Goal: Transaction & Acquisition: Obtain resource

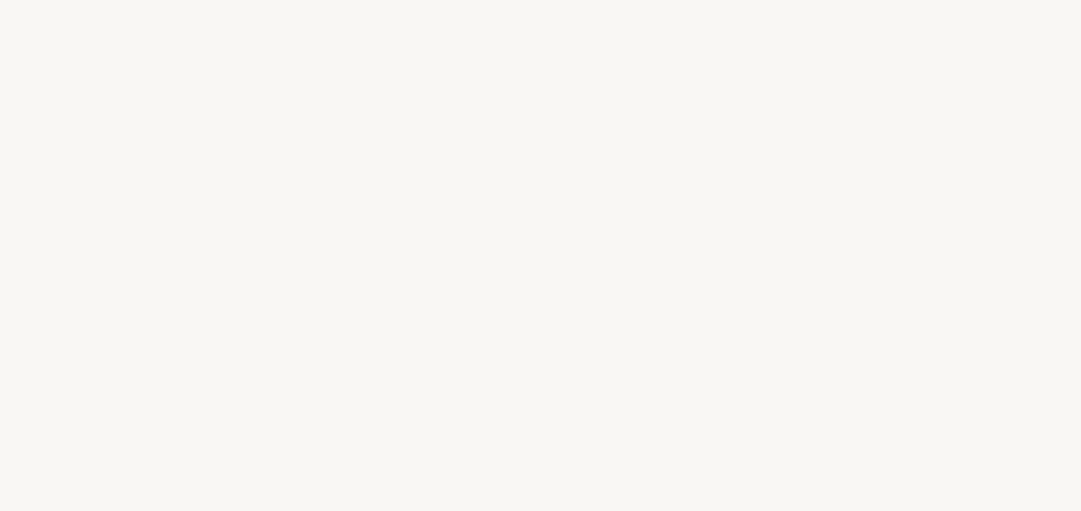
select select "FR"
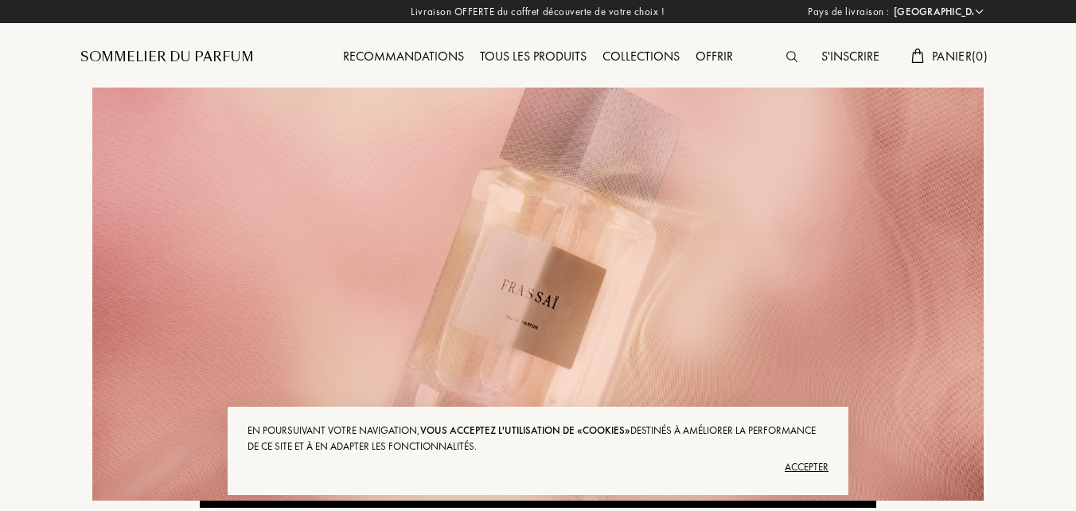
click at [825, 460] on div "Accepter" at bounding box center [538, 467] width 581 height 25
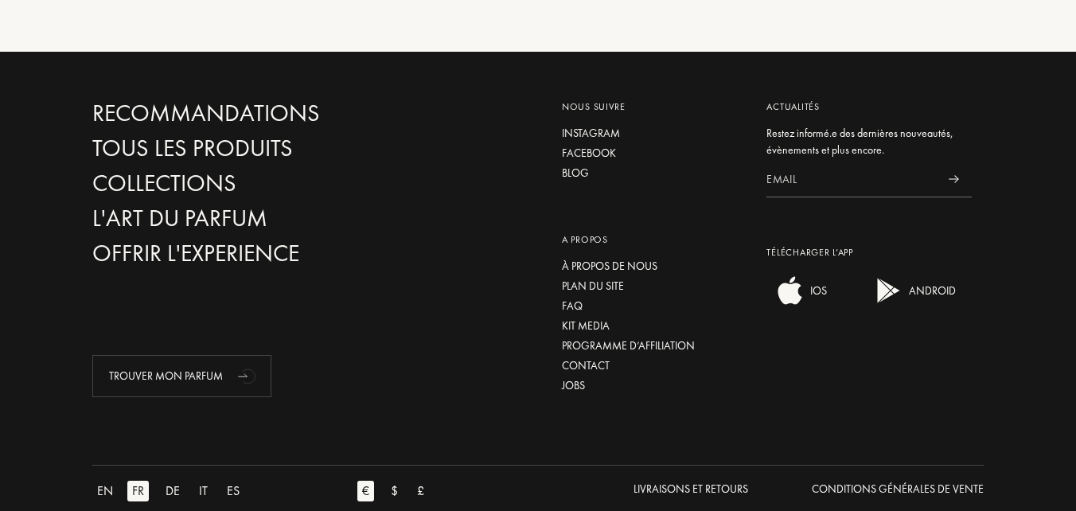
scroll to position [2395, 0]
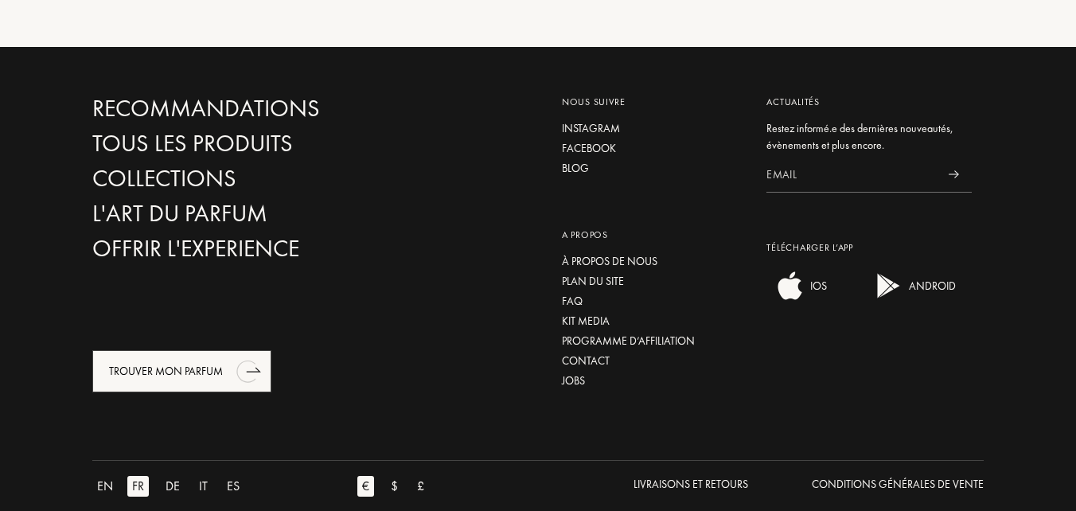
click at [115, 350] on div "Trouver mon parfum" at bounding box center [181, 371] width 179 height 42
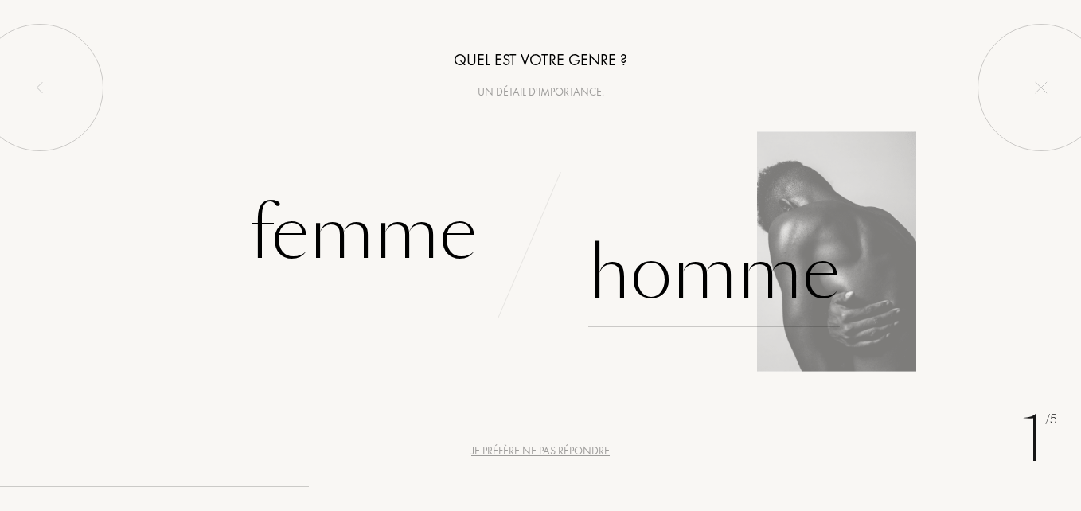
click at [711, 279] on div "Homme" at bounding box center [714, 273] width 252 height 107
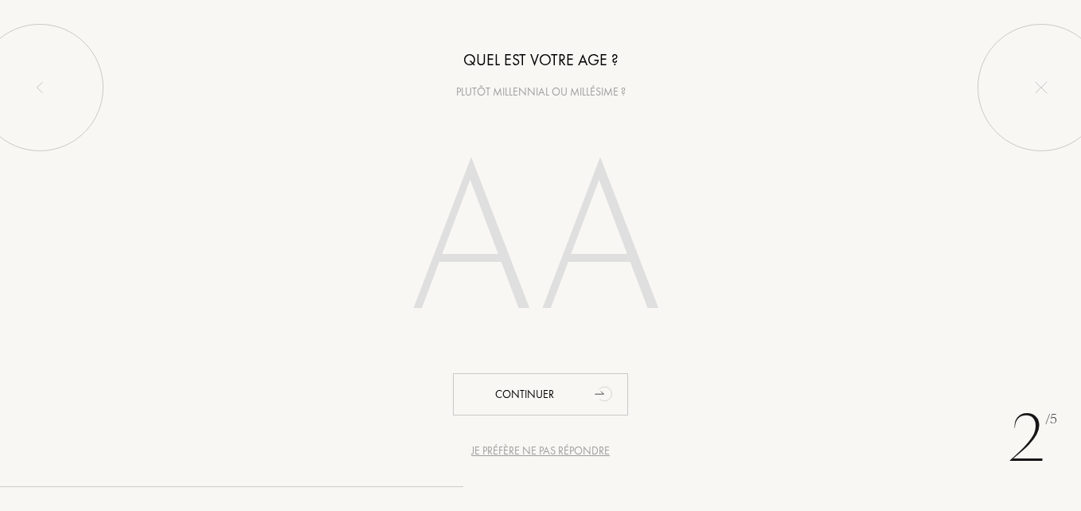
click at [486, 232] on input "number" at bounding box center [540, 245] width 342 height 275
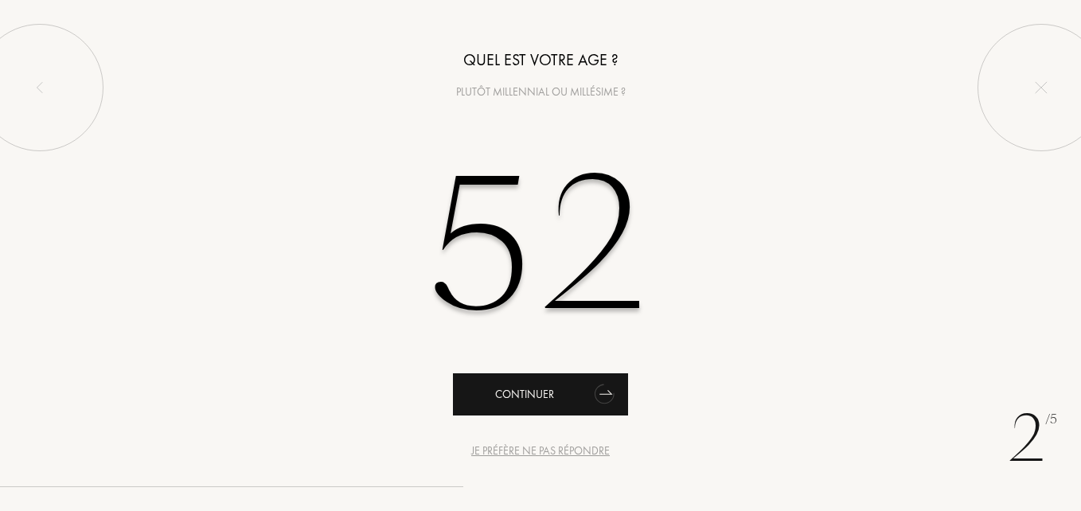
type input "52"
click at [494, 385] on div "Continuer" at bounding box center [540, 394] width 175 height 42
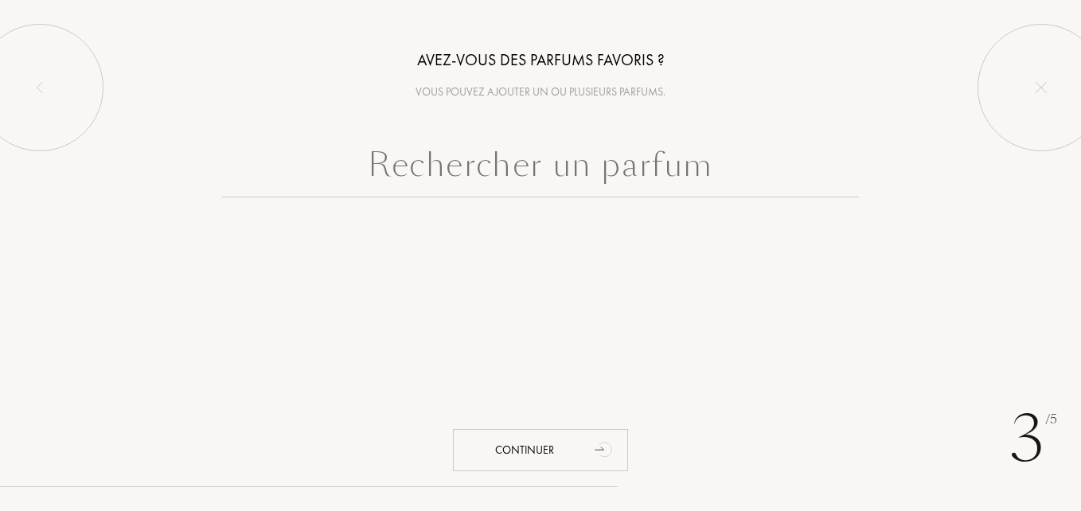
click at [549, 173] on input "text" at bounding box center [540, 168] width 637 height 57
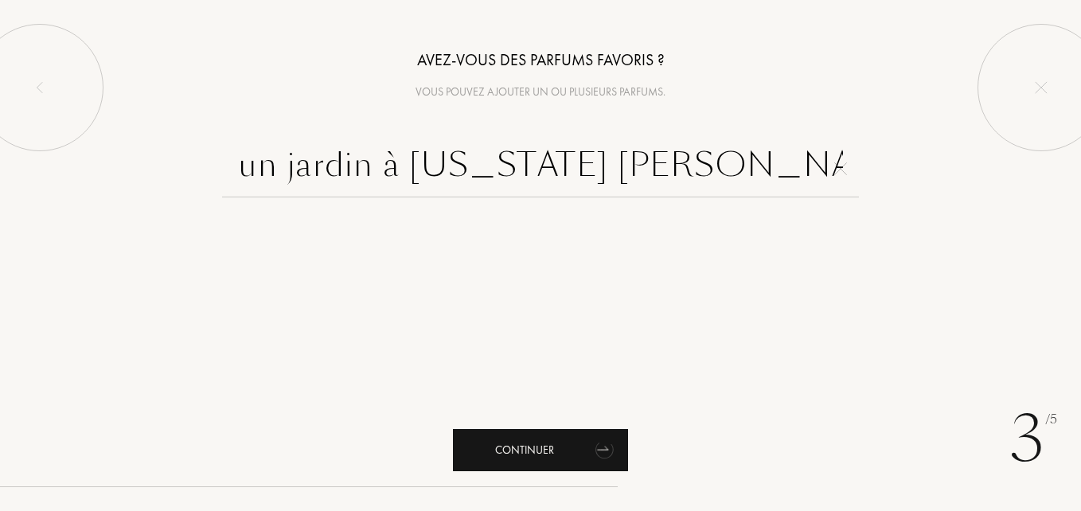
type input "un jardin à new york gloria vanderbilt"
click at [517, 443] on div "Continuer" at bounding box center [540, 450] width 175 height 42
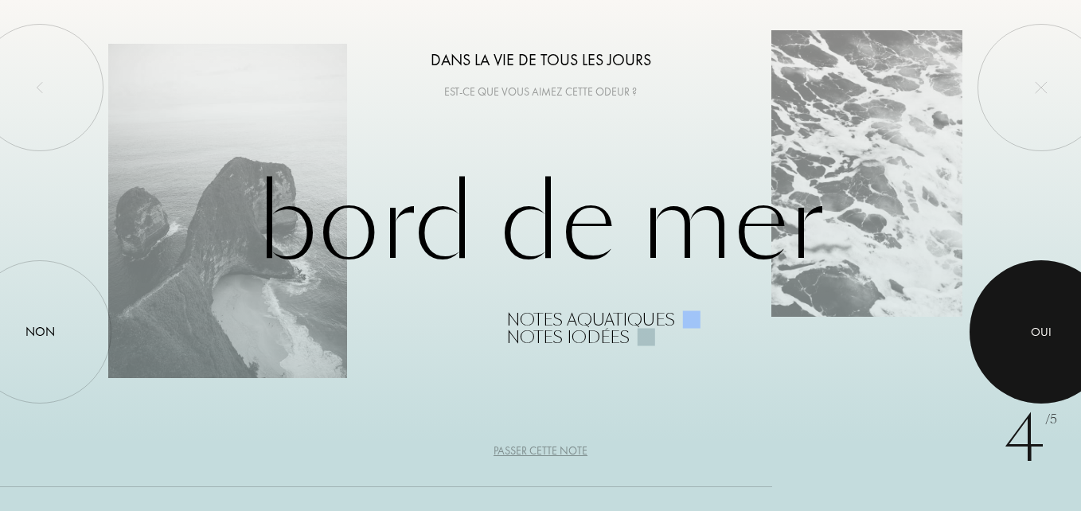
click at [1034, 326] on div "Oui" at bounding box center [1041, 332] width 21 height 18
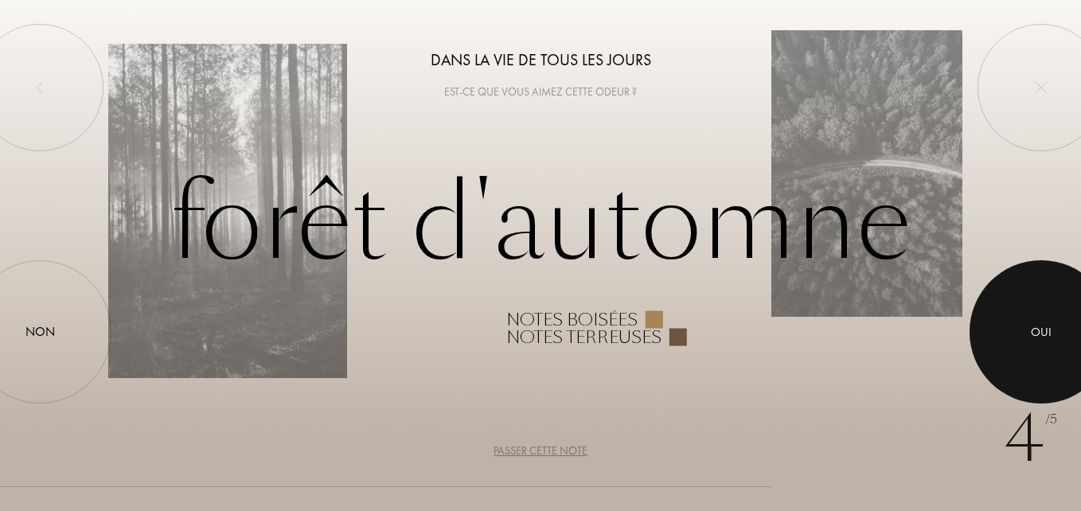
click at [1028, 320] on div at bounding box center [1041, 331] width 143 height 143
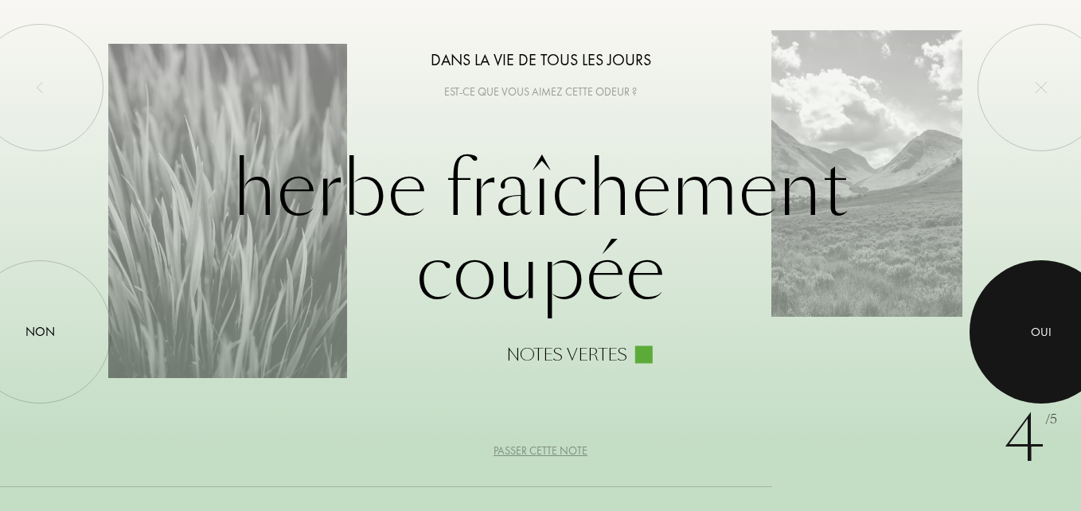
click at [1028, 320] on div at bounding box center [1041, 331] width 143 height 143
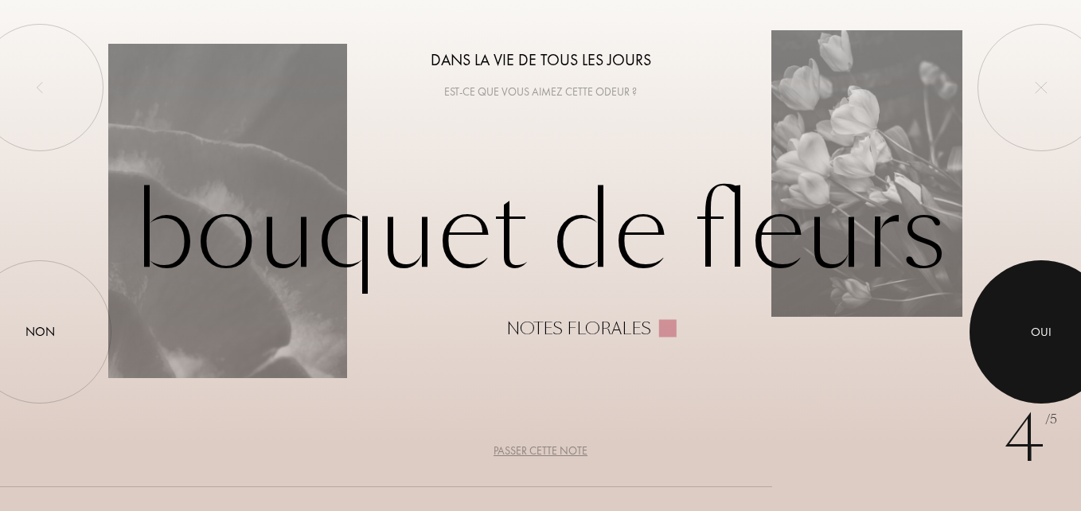
click at [1028, 320] on div at bounding box center [1041, 331] width 143 height 143
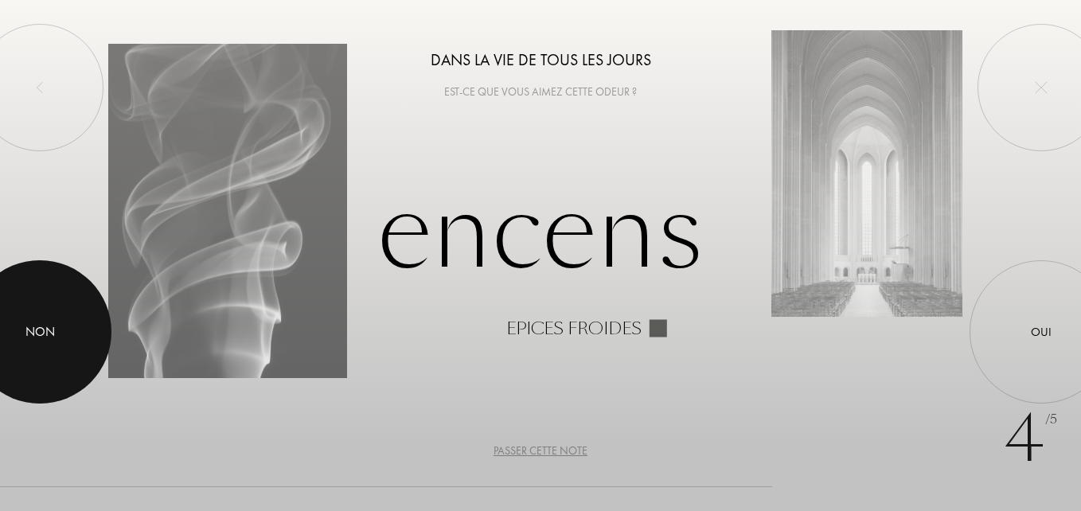
click at [31, 318] on div at bounding box center [39, 331] width 143 height 143
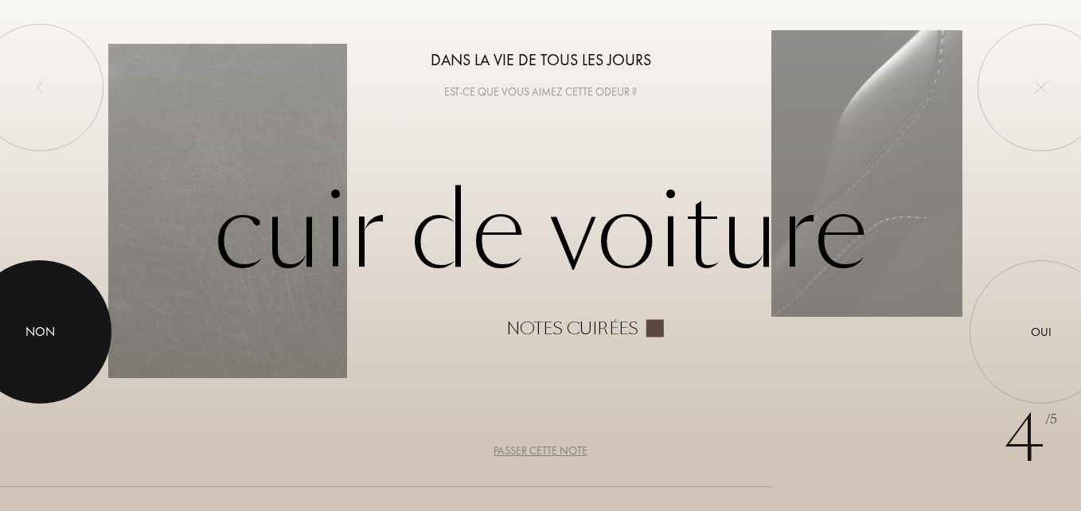
click at [44, 326] on div "Non" at bounding box center [39, 331] width 29 height 19
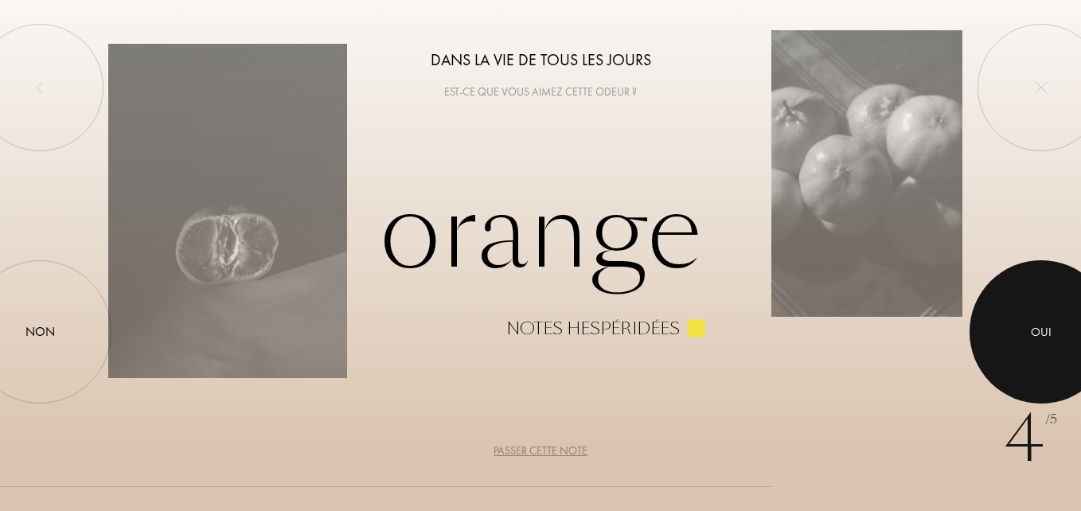
click at [1033, 326] on div "Oui" at bounding box center [1041, 332] width 21 height 18
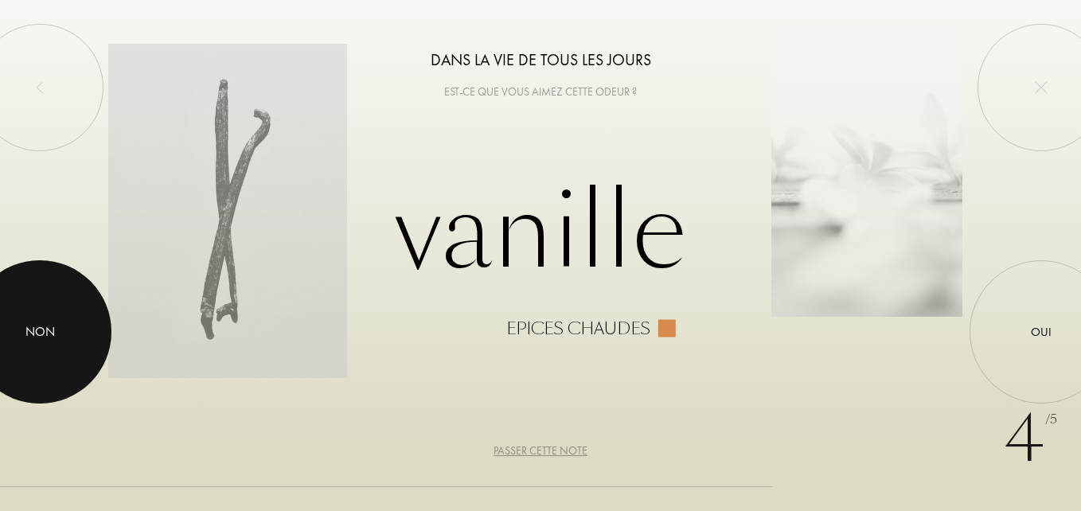
click at [23, 322] on div at bounding box center [39, 331] width 143 height 143
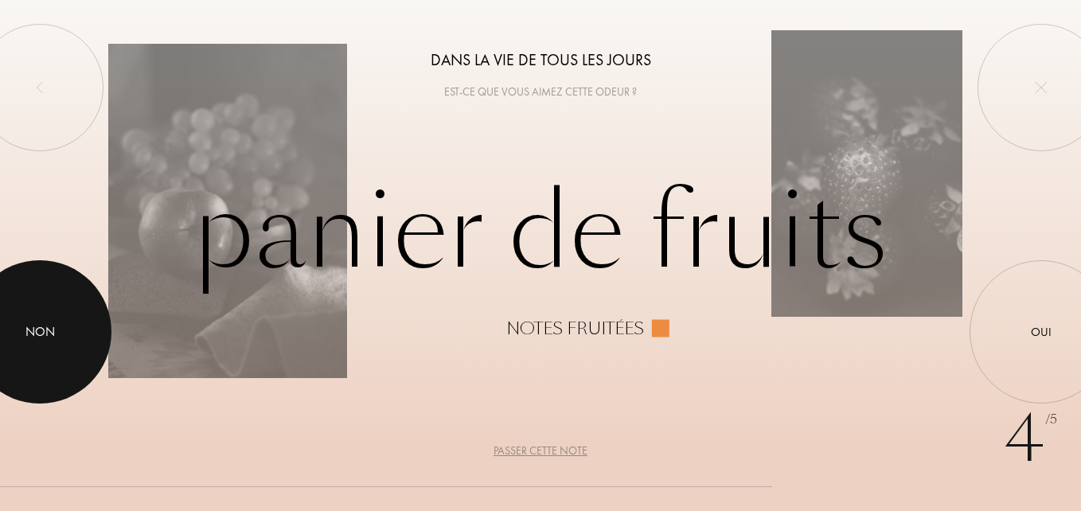
click at [28, 320] on div at bounding box center [39, 331] width 143 height 143
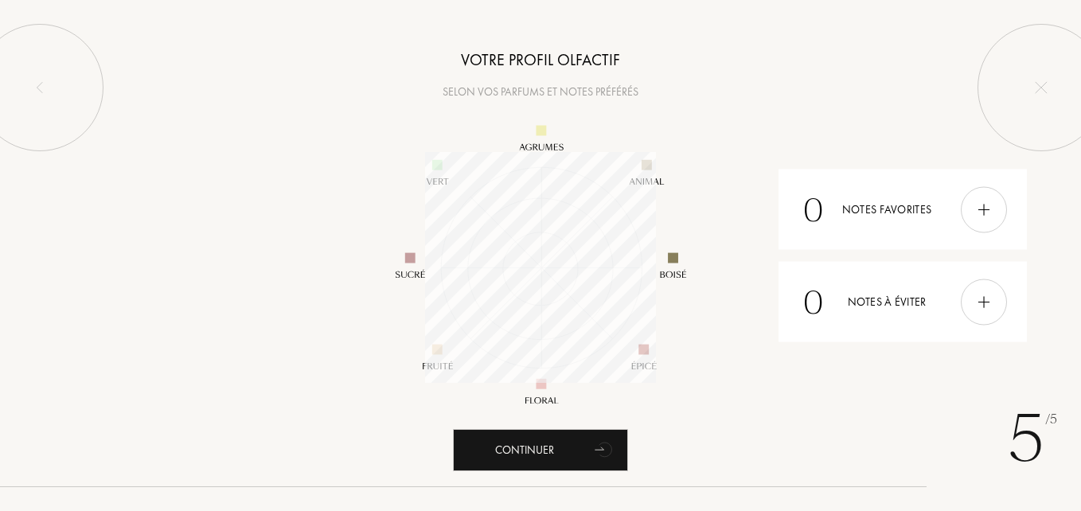
scroll to position [231, 231]
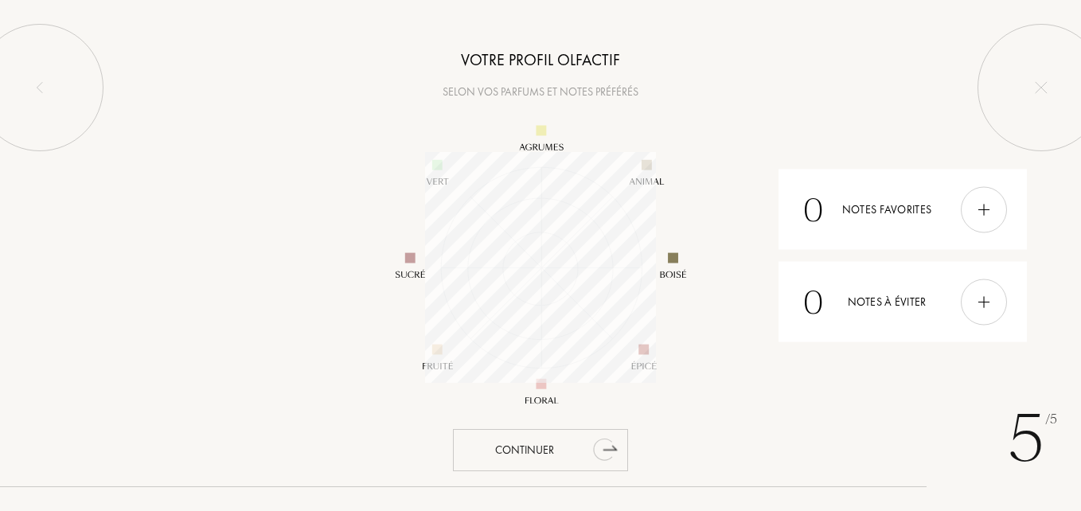
click at [512, 442] on div "Continuer" at bounding box center [540, 450] width 175 height 42
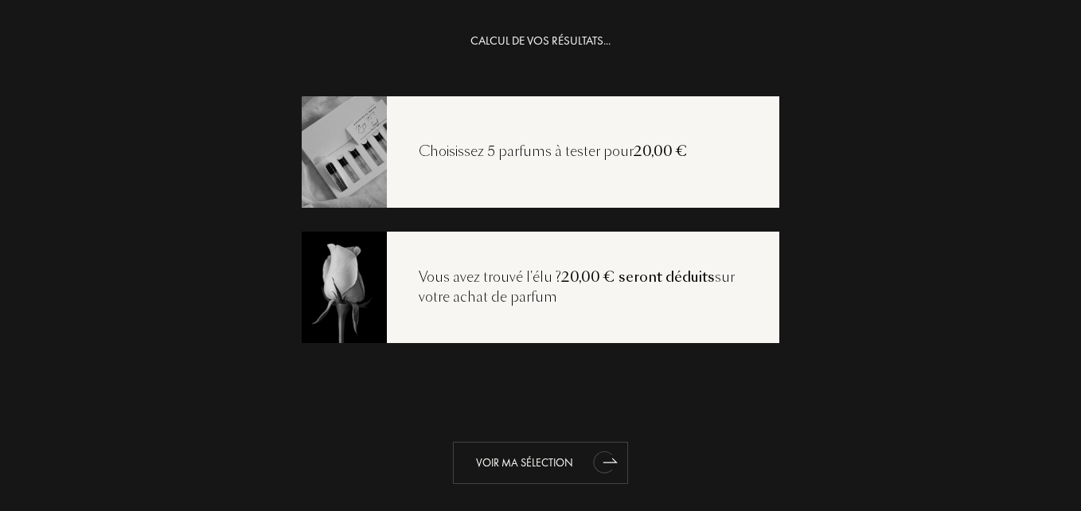
click at [519, 455] on div "Voir ma sélection" at bounding box center [540, 463] width 175 height 42
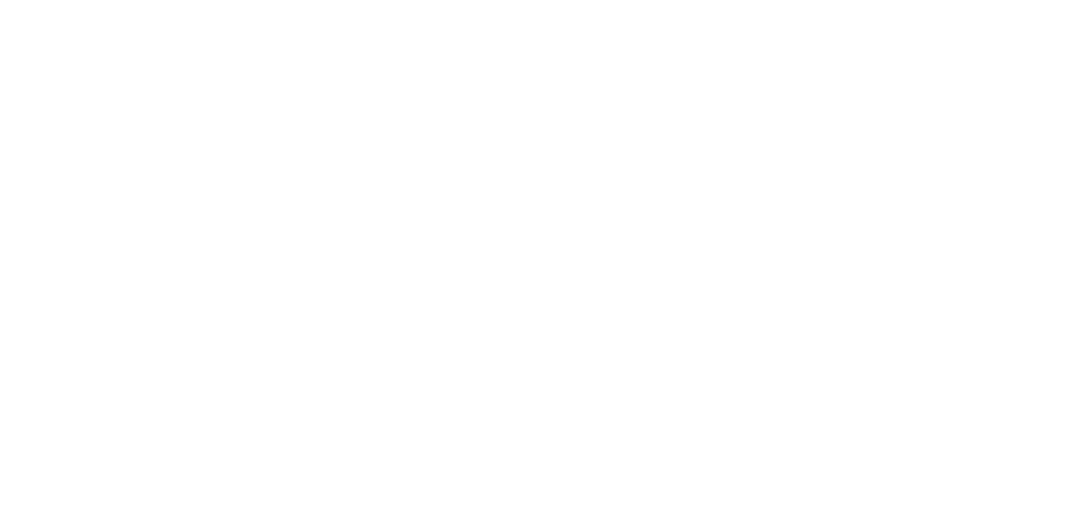
select select "FR"
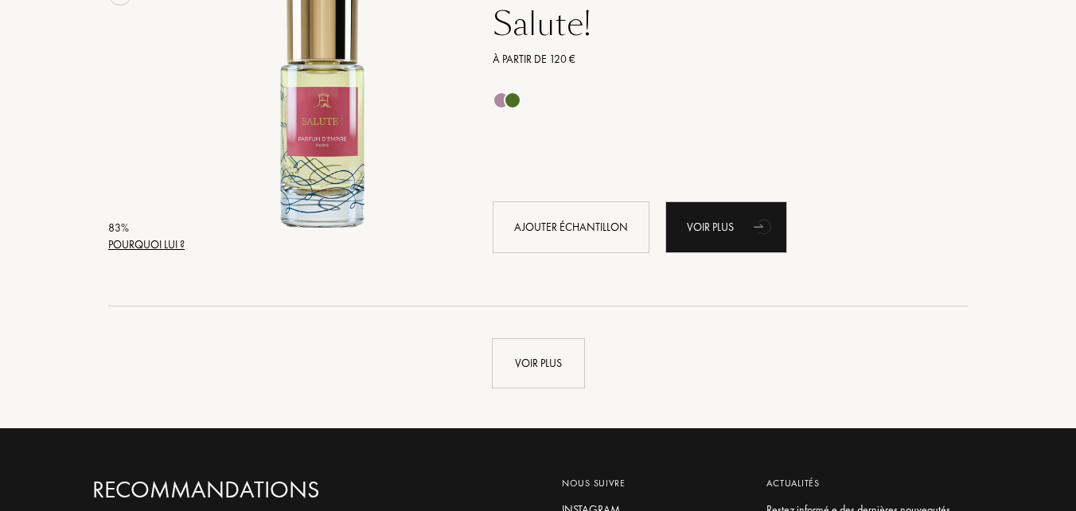
scroll to position [3779, 0]
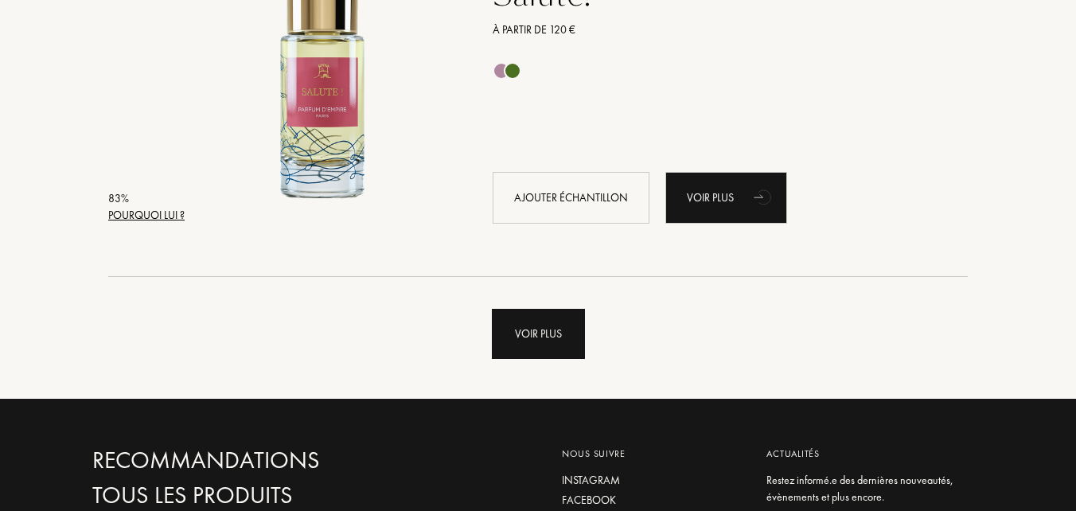
click at [518, 336] on div "Voir plus" at bounding box center [538, 334] width 93 height 50
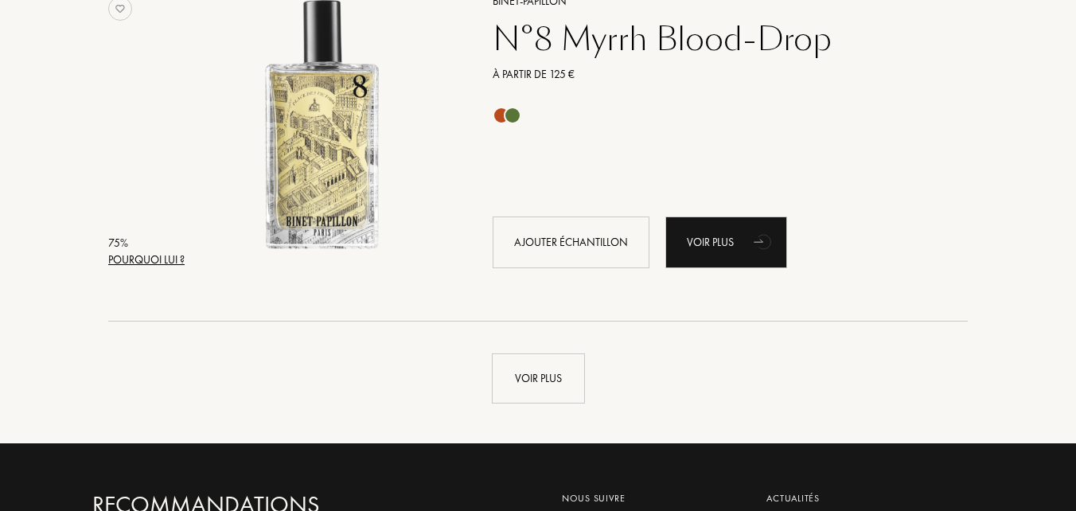
scroll to position [7589, 0]
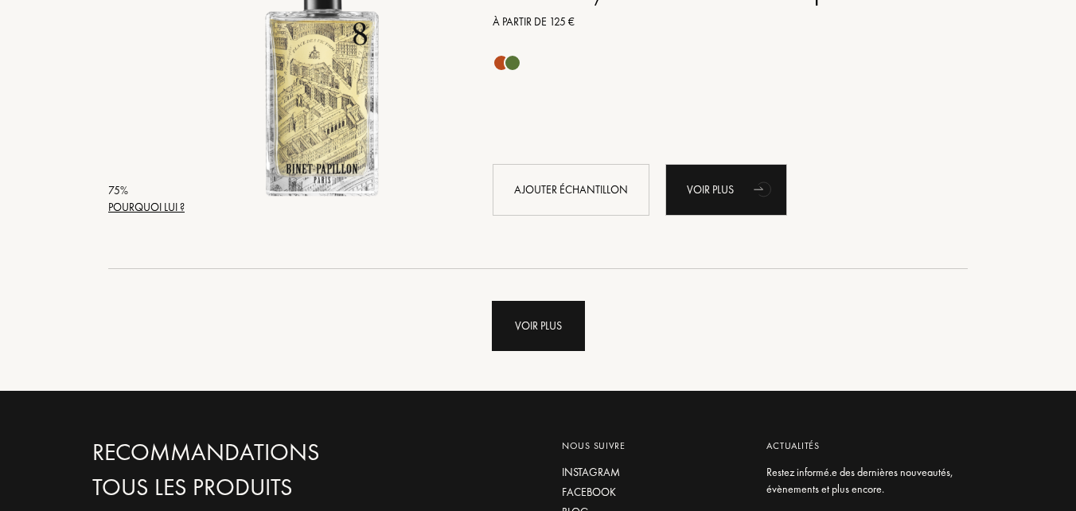
click at [534, 325] on div "Voir plus" at bounding box center [538, 326] width 93 height 50
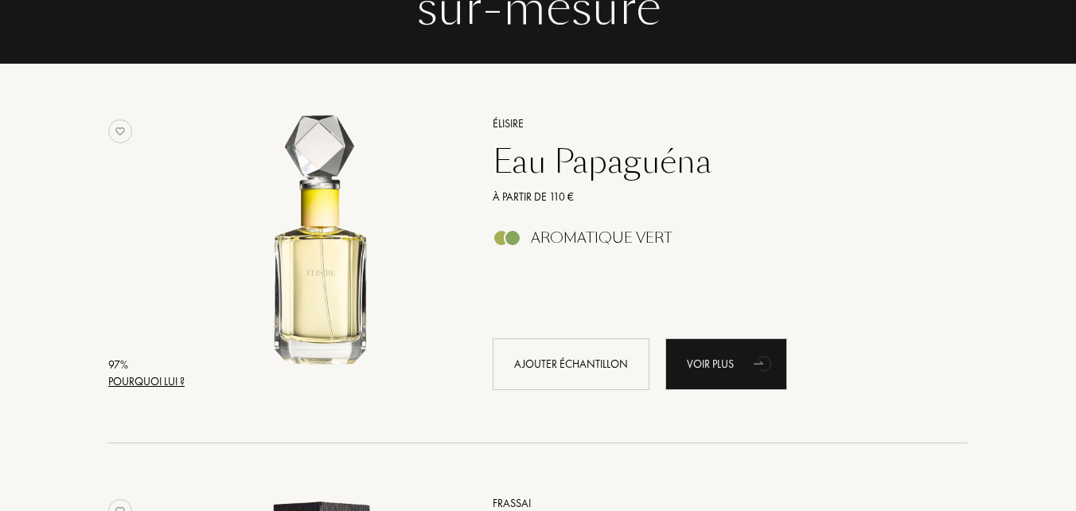
scroll to position [0, 0]
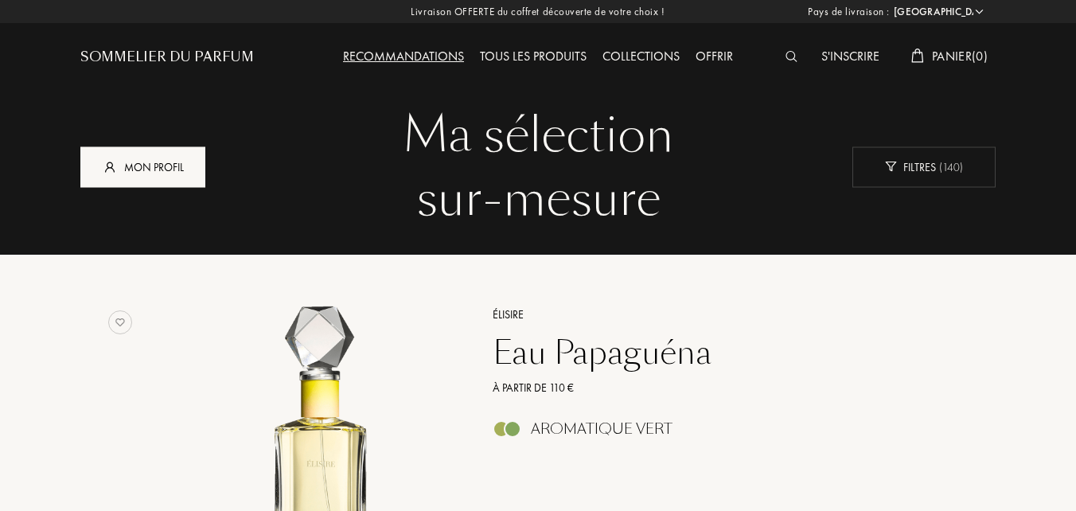
click at [121, 165] on div "Mon profil" at bounding box center [142, 166] width 125 height 41
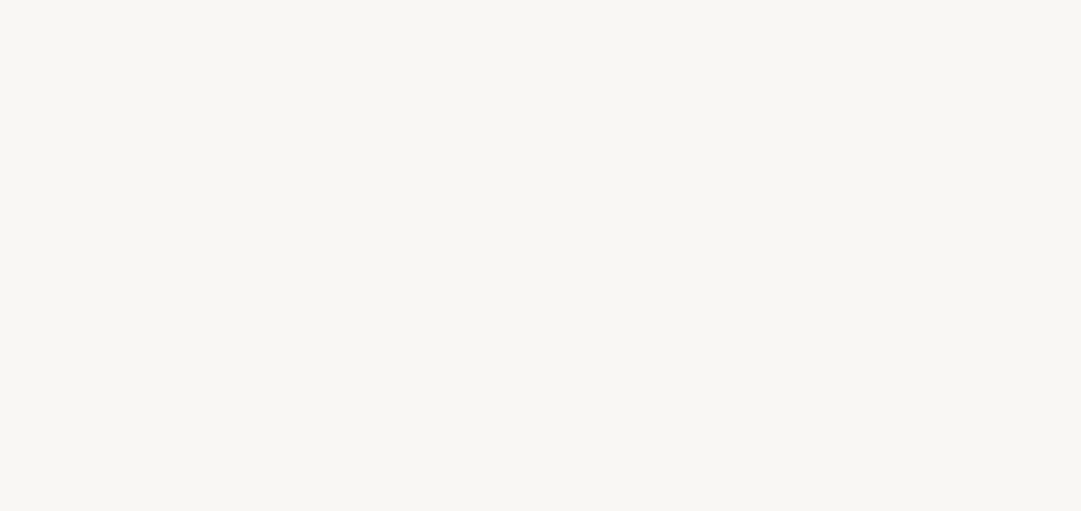
select select "FR"
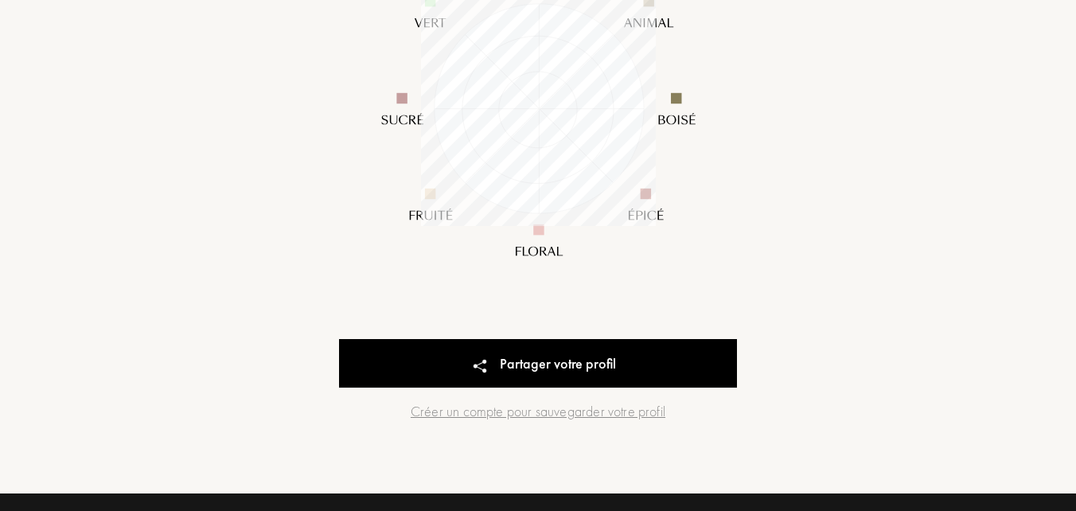
scroll to position [396, 0]
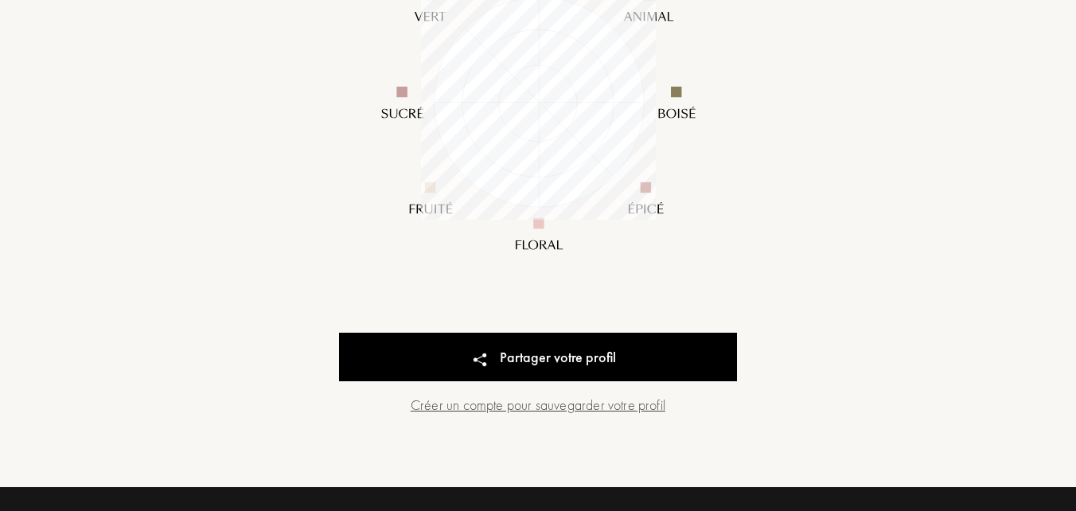
click at [553, 400] on div "Créer un compte pour sauvegarder votre profil" at bounding box center [538, 404] width 398 height 21
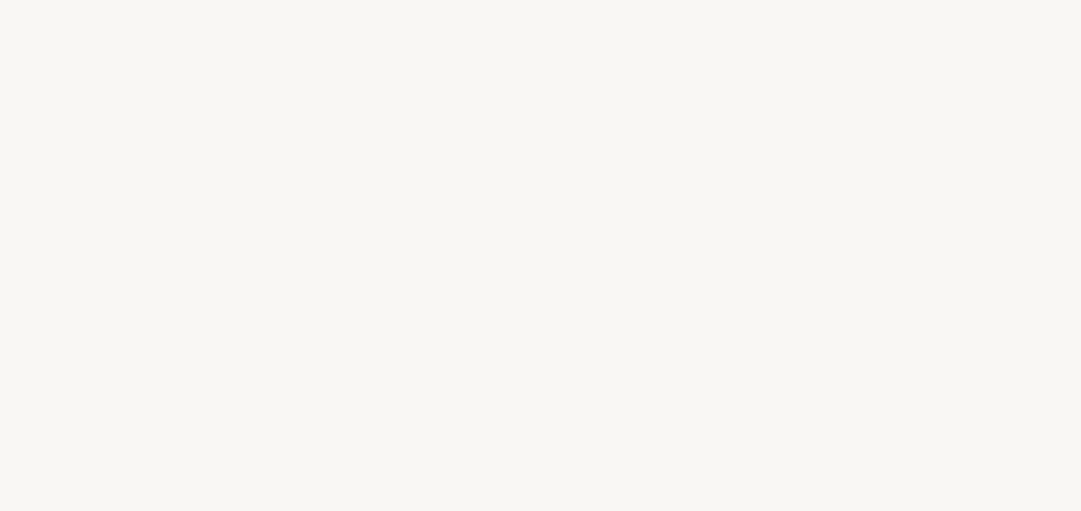
select select "FR"
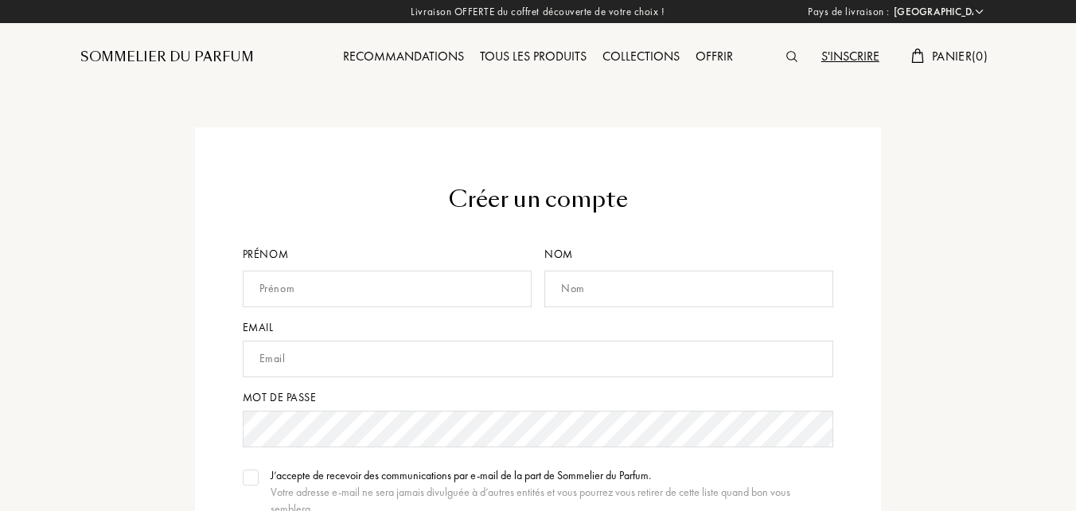
click at [305, 298] on input "text" at bounding box center [387, 289] width 289 height 37
type input "smain"
click at [593, 283] on input "text" at bounding box center [689, 289] width 289 height 37
type input "Gauthron"
click at [306, 364] on input "text" at bounding box center [539, 359] width 592 height 37
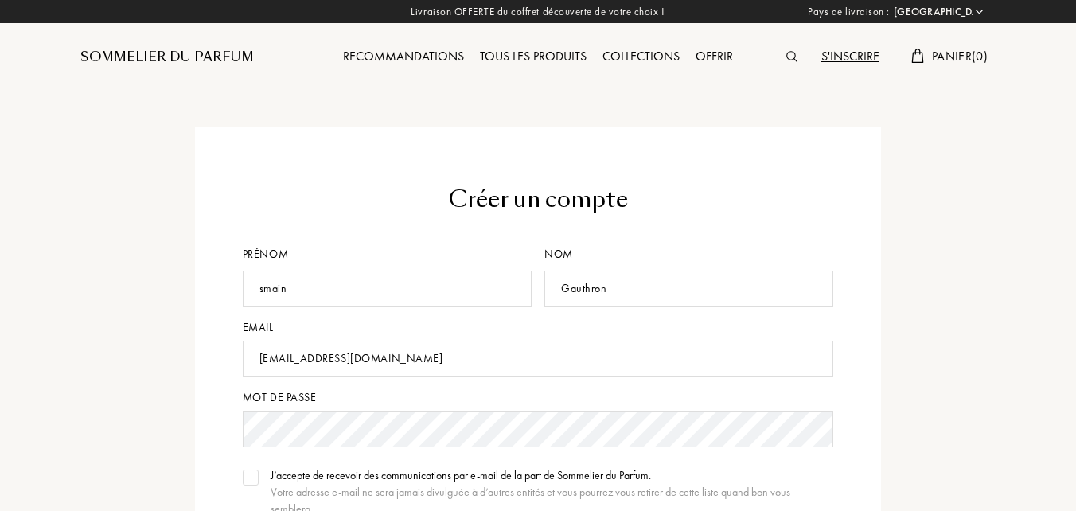
type input "nicolasgauthron@hotmail.fr"
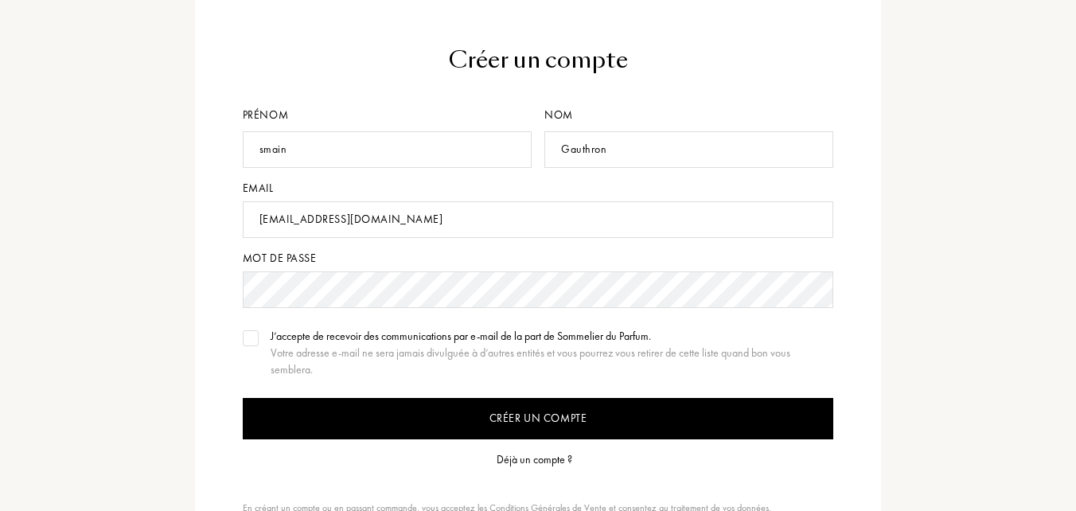
scroll to position [147, 0]
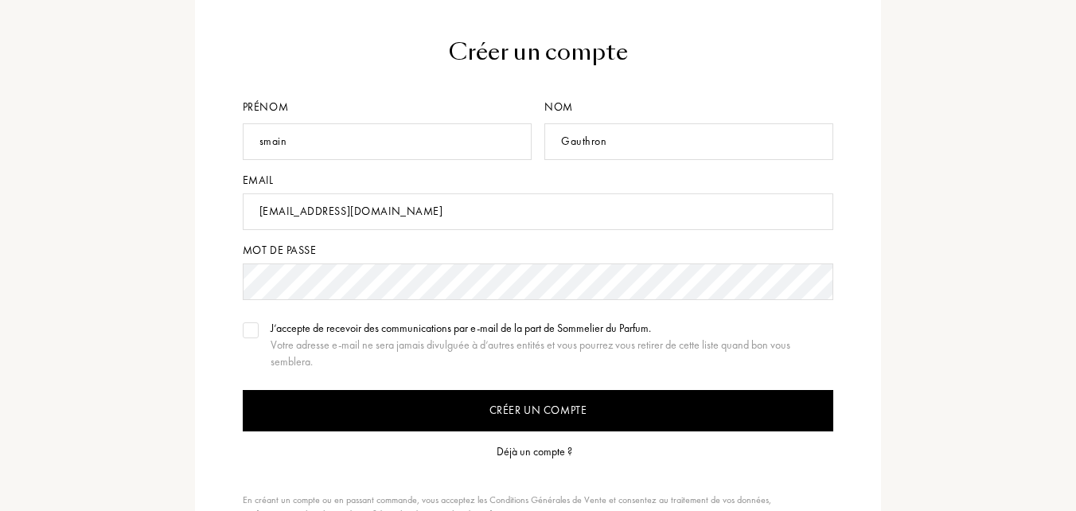
click at [253, 327] on img at bounding box center [250, 330] width 11 height 8
click at [498, 411] on input "Créer un compte" at bounding box center [539, 410] width 592 height 41
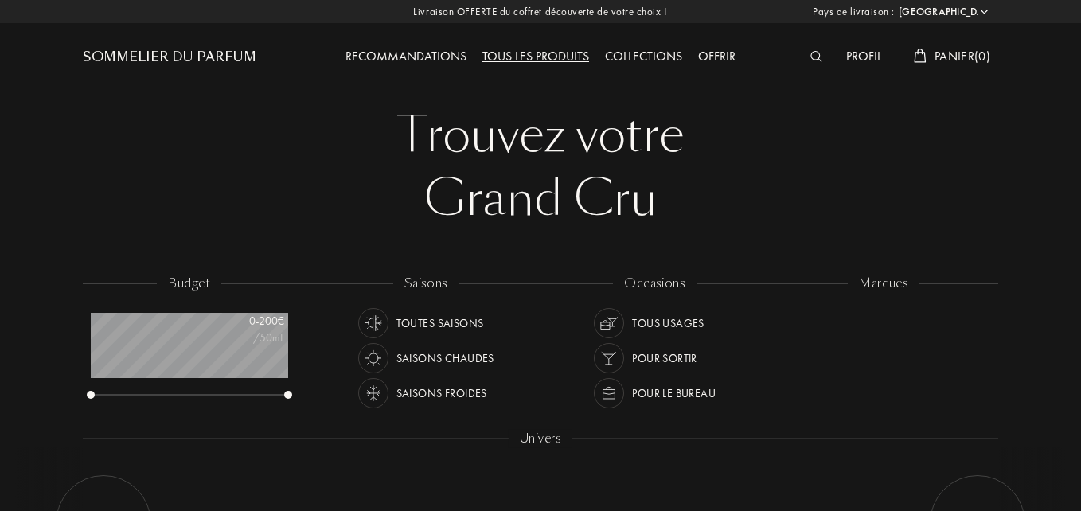
select select "FR"
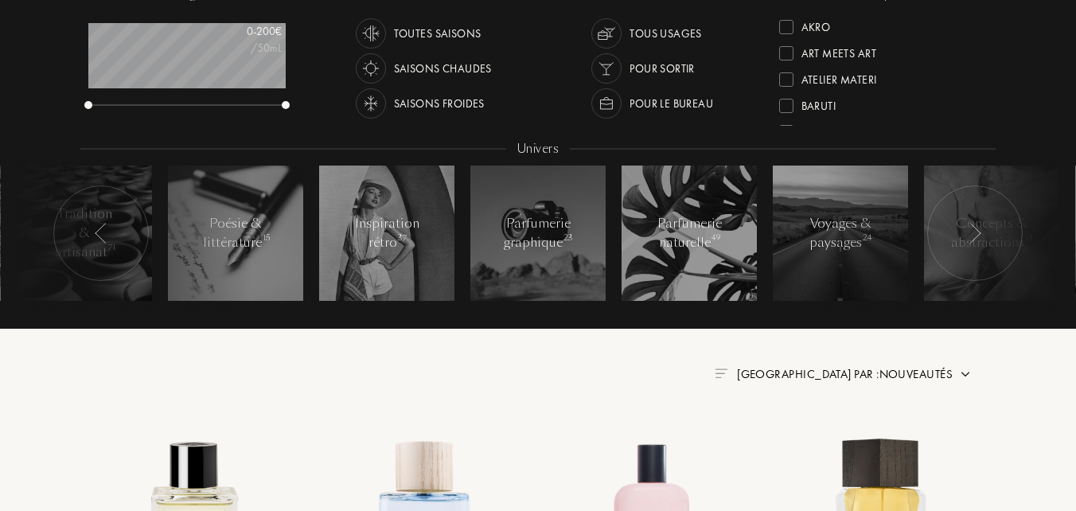
scroll to position [257, 0]
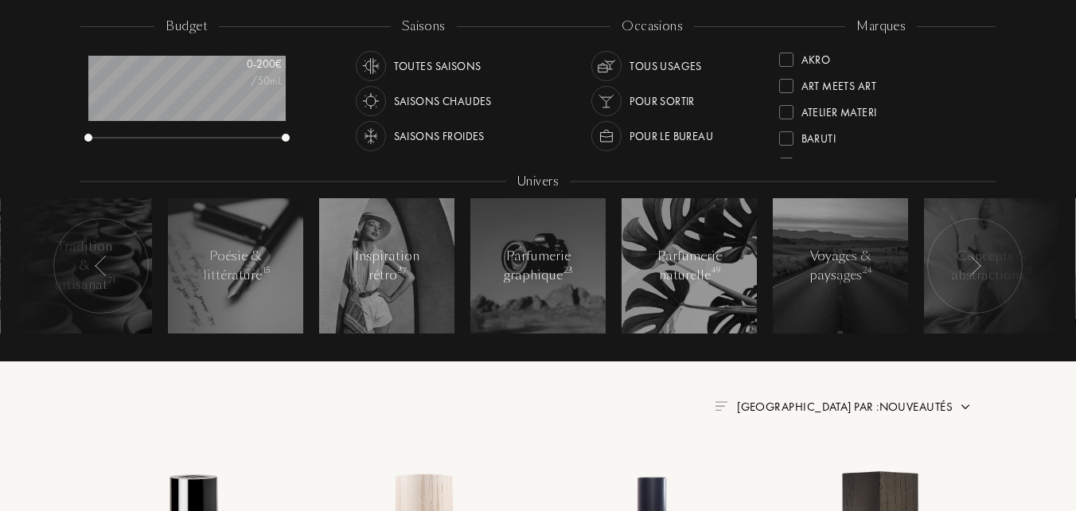
click at [992, 272] on div at bounding box center [975, 266] width 96 height 96
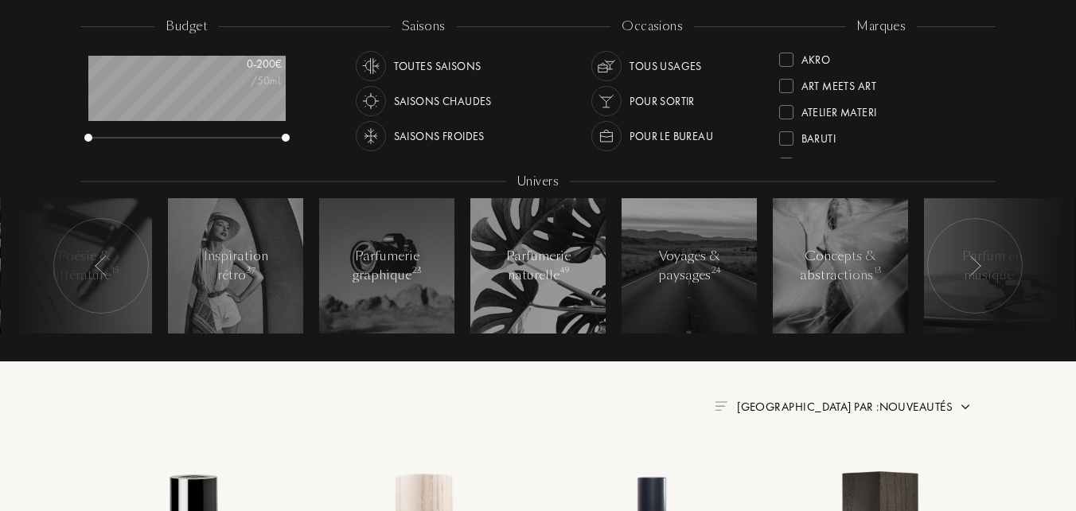
click at [992, 271] on div at bounding box center [975, 266] width 96 height 96
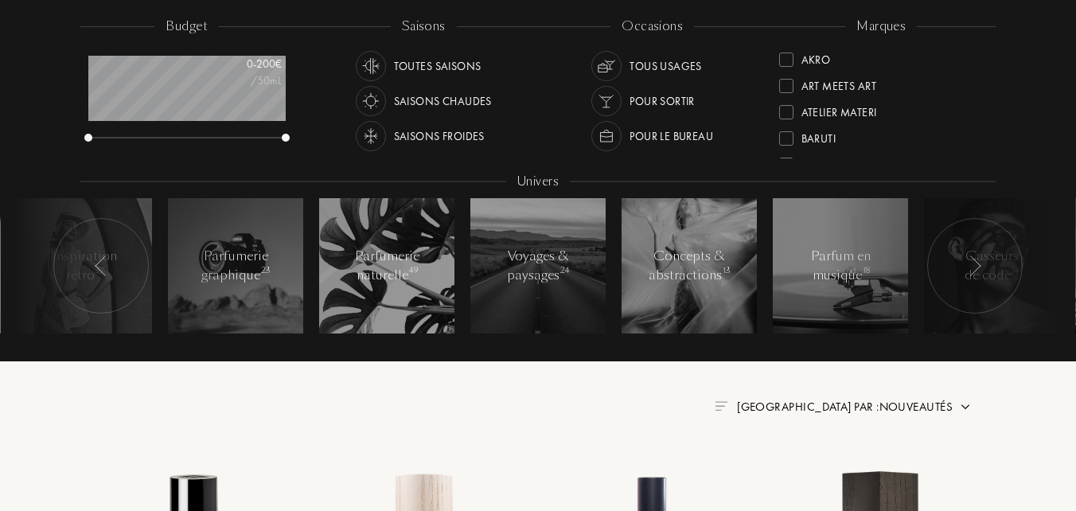
click at [845, 271] on div at bounding box center [944, 265] width 239 height 151
click at [844, 274] on div at bounding box center [944, 265] width 239 height 151
click at [841, 272] on div at bounding box center [944, 265] width 239 height 151
click at [836, 267] on div at bounding box center [944, 265] width 239 height 151
click at [835, 252] on div at bounding box center [944, 265] width 239 height 151
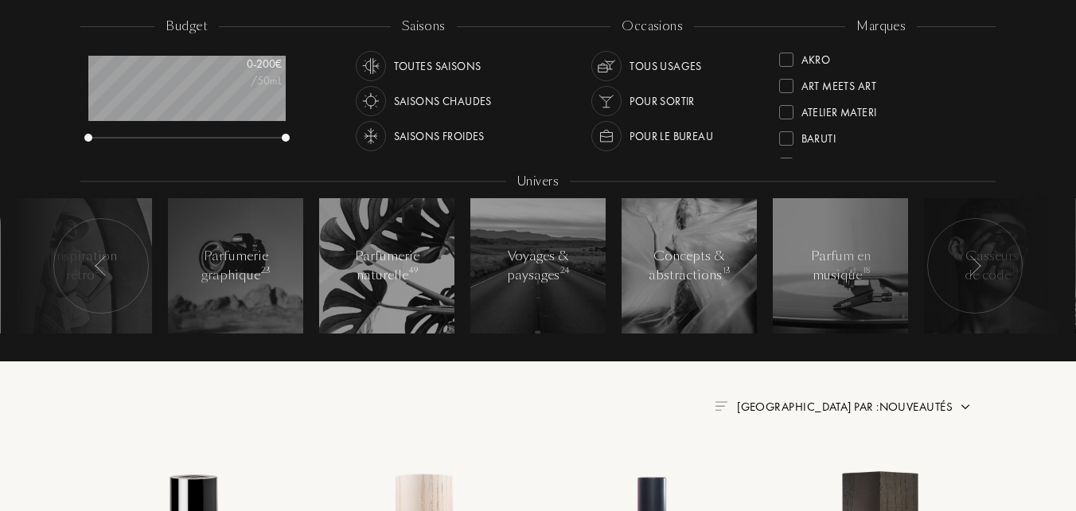
click at [838, 256] on div at bounding box center [944, 265] width 239 height 151
click at [835, 255] on div at bounding box center [944, 265] width 239 height 151
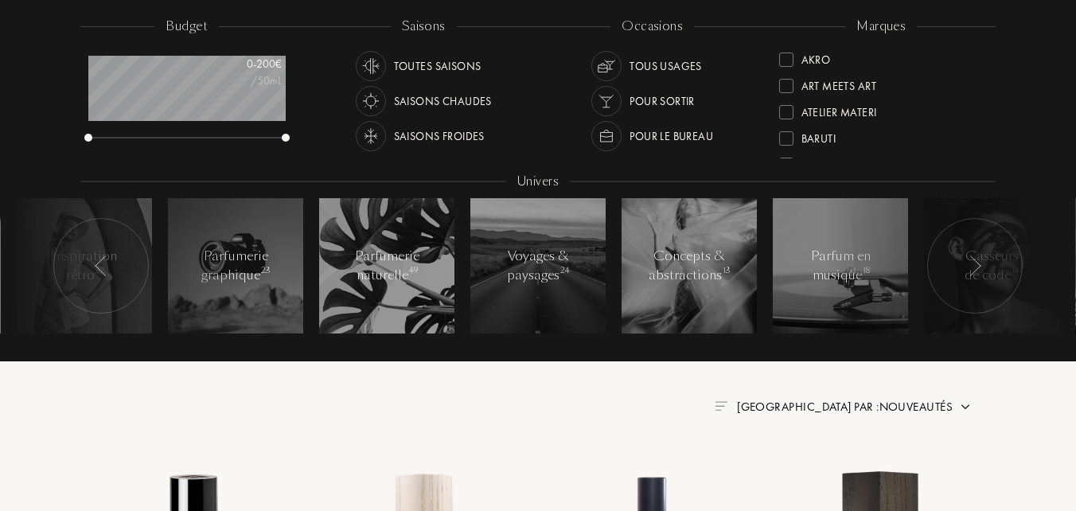
click at [403, 133] on div "Saisons froides" at bounding box center [439, 136] width 91 height 30
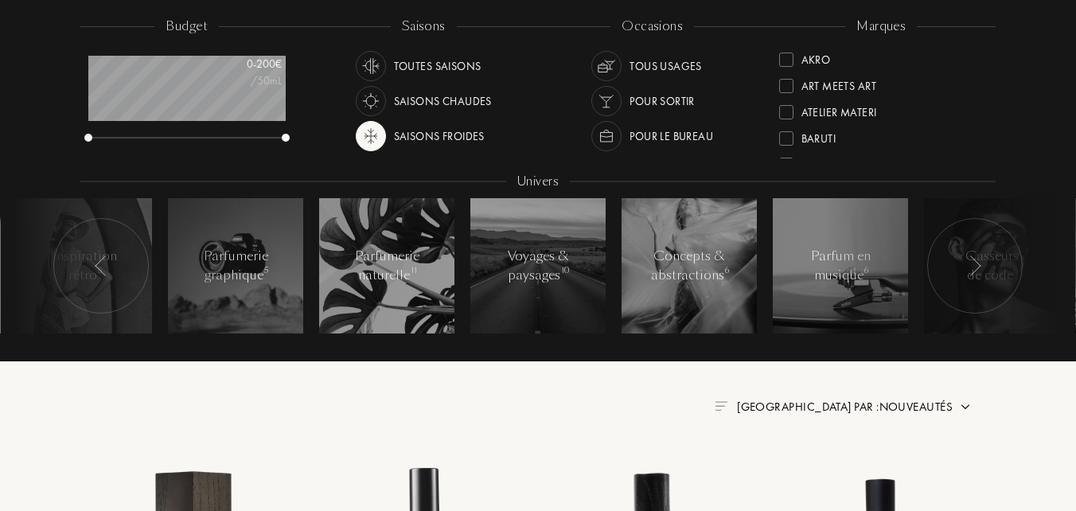
click at [642, 63] on div "Tous usages" at bounding box center [666, 66] width 72 height 30
click at [979, 259] on img at bounding box center [975, 266] width 13 height 21
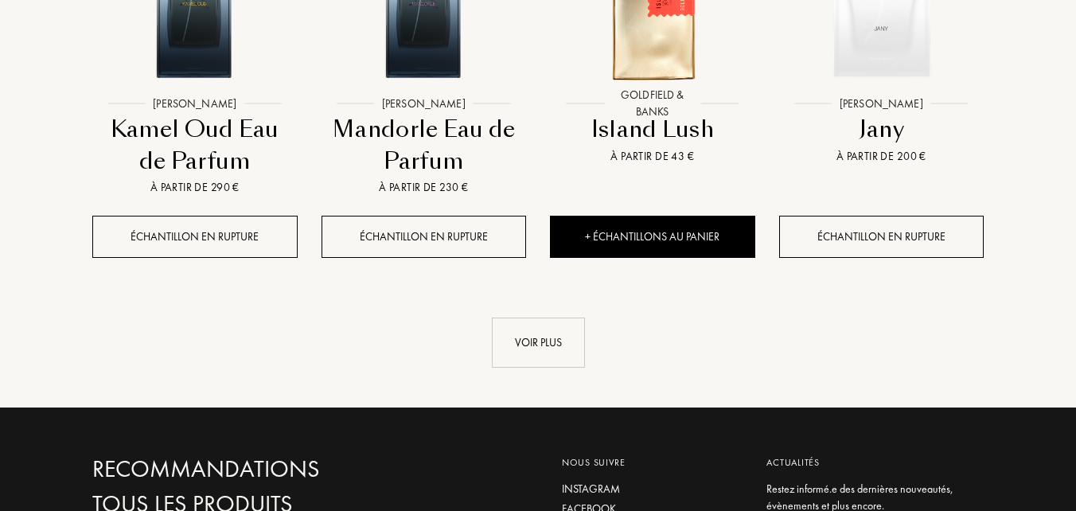
scroll to position [1709, 0]
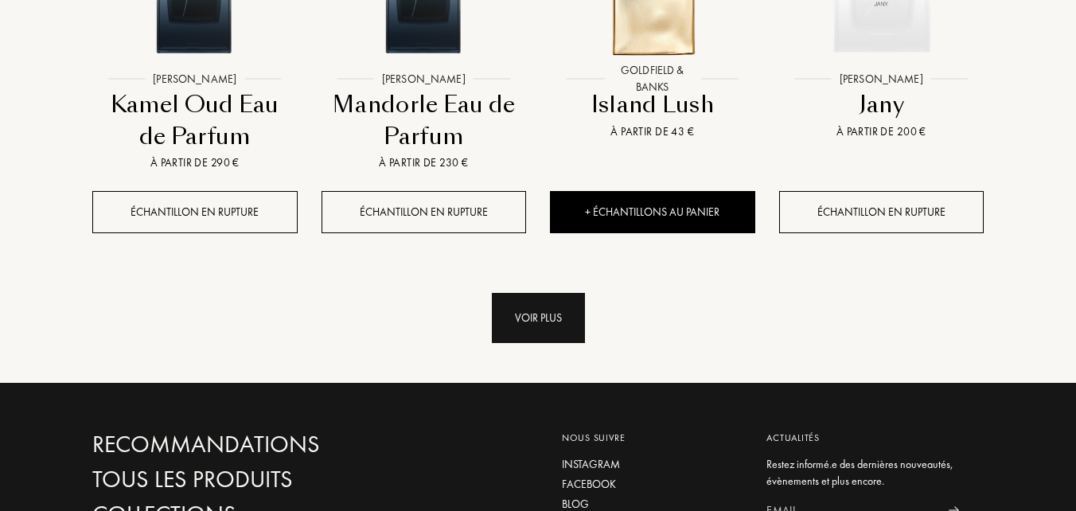
click at [516, 314] on div "Voir plus" at bounding box center [538, 318] width 93 height 50
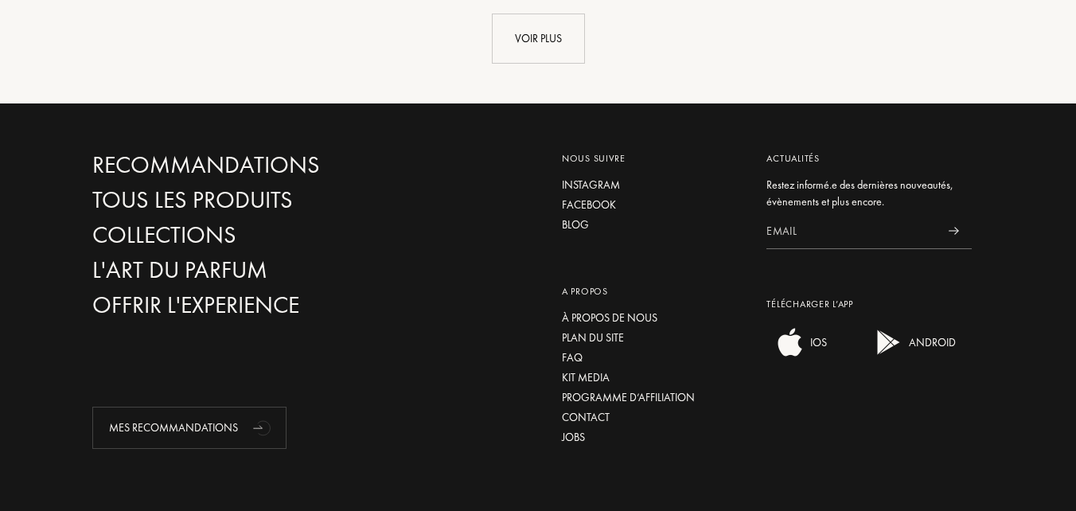
scroll to position [3206, 0]
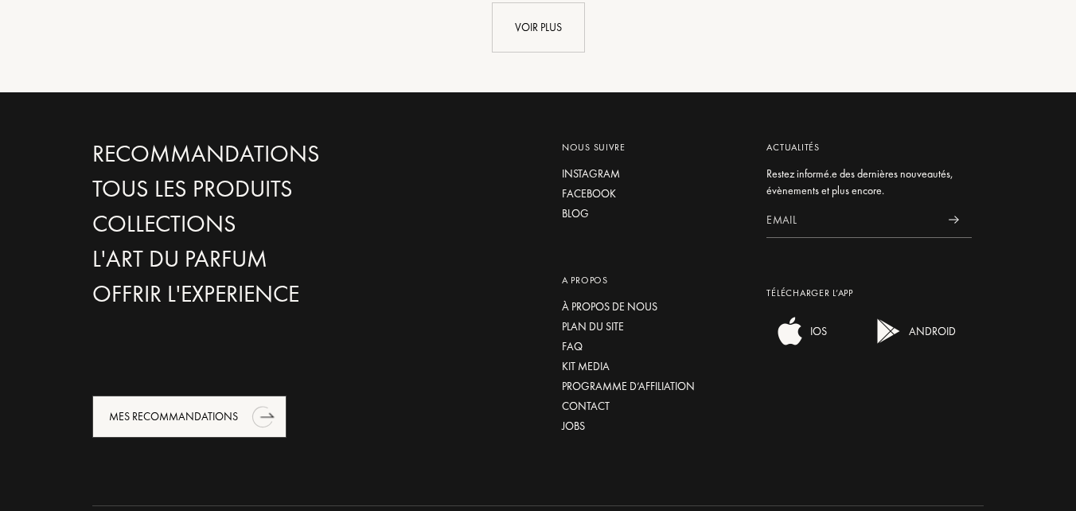
click at [162, 405] on div "Mes Recommandations" at bounding box center [189, 417] width 194 height 42
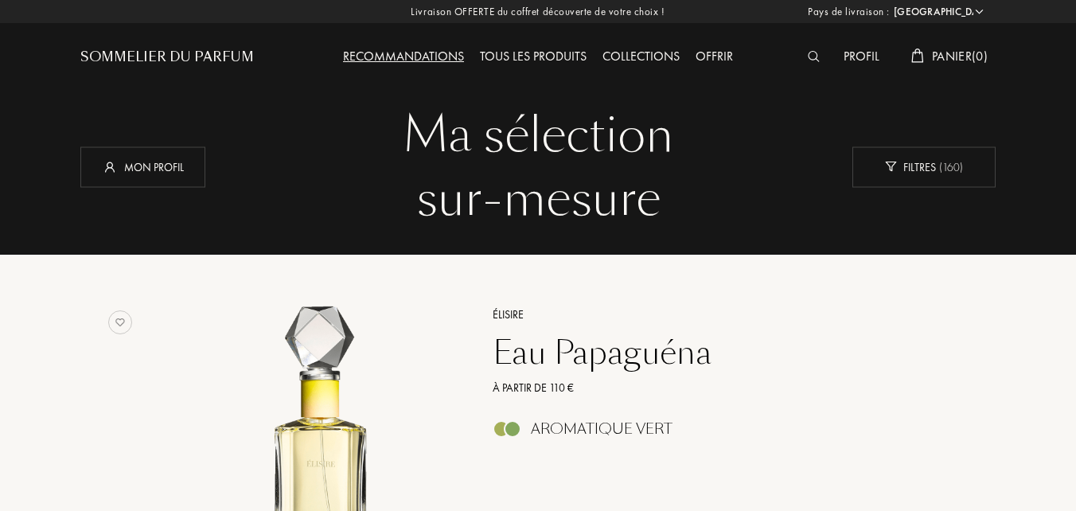
select select "FR"
